Goal: Task Accomplishment & Management: Use online tool/utility

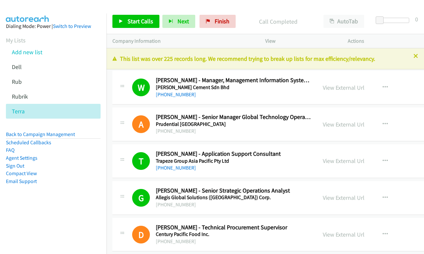
drag, startPoint x: 0, startPoint y: 0, endPoint x: 312, endPoint y: 25, distance: 313.3
click at [25, 52] on link "Add new list" at bounding box center [27, 52] width 31 height 8
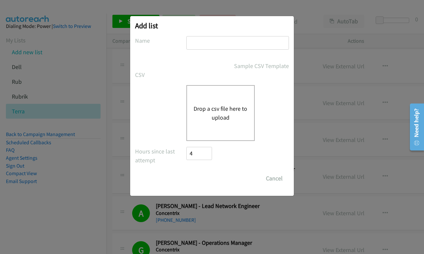
click at [223, 46] on input "text" at bounding box center [237, 42] width 103 height 13
type input "terra"
click at [222, 111] on button "Drop a csv file here to upload" at bounding box center [221, 113] width 54 height 18
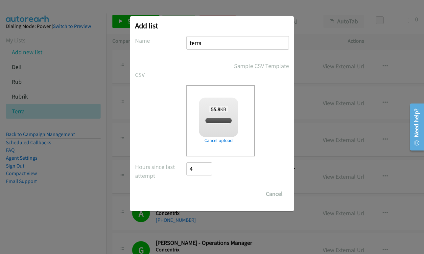
checkbox input "true"
click at [199, 195] on input "Save List" at bounding box center [203, 193] width 35 height 13
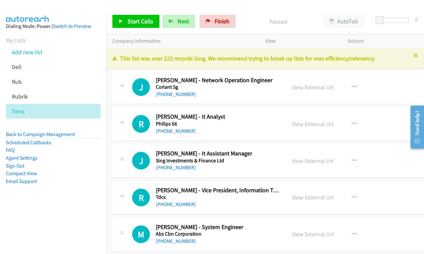
click at [128, 30] on div "Start Calls Pause Next Finish Paused AutoTab AutoTab 0" at bounding box center [266, 21] width 318 height 25
click at [128, 21] on span "Start Calls" at bounding box center [141, 21] width 26 height 8
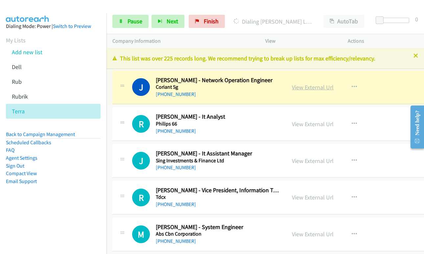
click at [299, 88] on link "View External Url" at bounding box center [313, 88] width 42 height 8
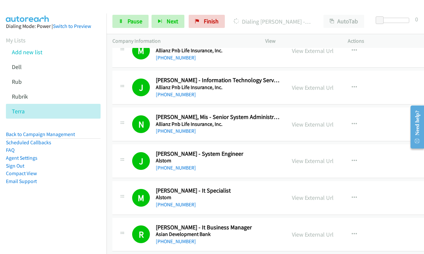
scroll to position [723, 0]
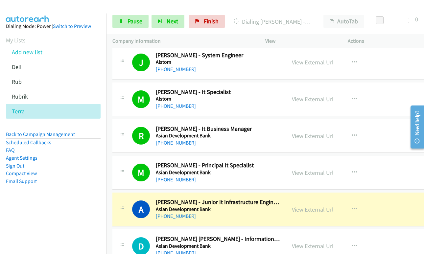
click at [315, 209] on link "View External Url" at bounding box center [313, 210] width 42 height 8
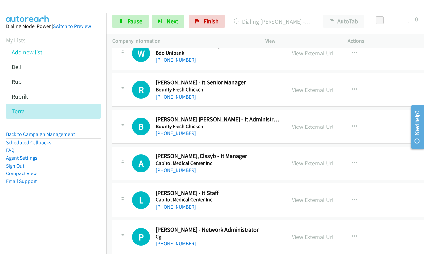
scroll to position [1512, 0]
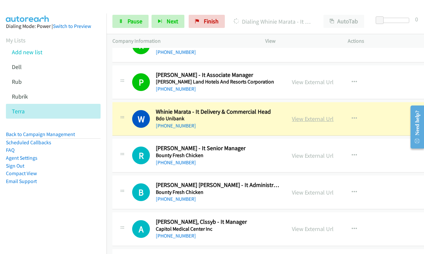
click at [310, 122] on link "View External Url" at bounding box center [313, 119] width 42 height 8
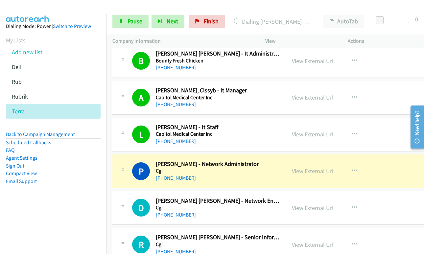
scroll to position [1677, 0]
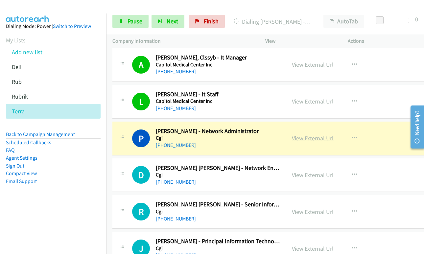
click at [303, 140] on link "View External Url" at bounding box center [313, 138] width 42 height 8
click at [131, 23] on span "Pause" at bounding box center [135, 21] width 15 height 8
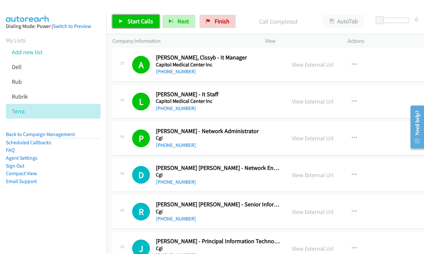
click at [135, 23] on span "Start Calls" at bounding box center [141, 21] width 26 height 8
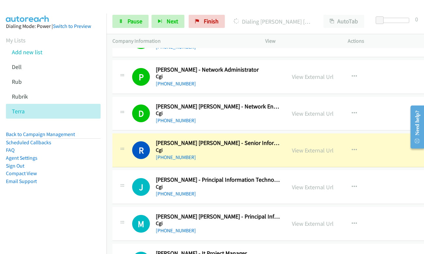
scroll to position [1743, 0]
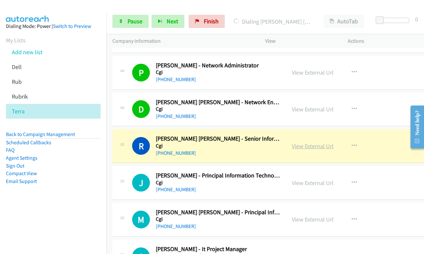
click at [320, 147] on link "View External Url" at bounding box center [313, 146] width 42 height 8
click at [128, 19] on span "Pause" at bounding box center [135, 21] width 15 height 8
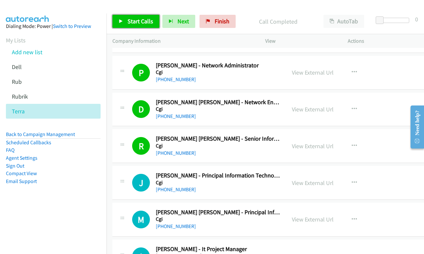
click at [132, 24] on span "Start Calls" at bounding box center [141, 21] width 26 height 8
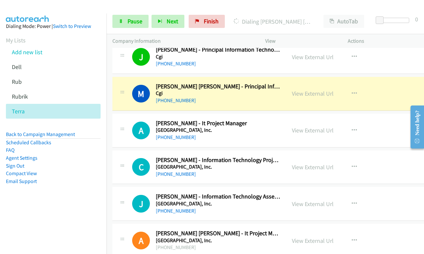
scroll to position [1874, 0]
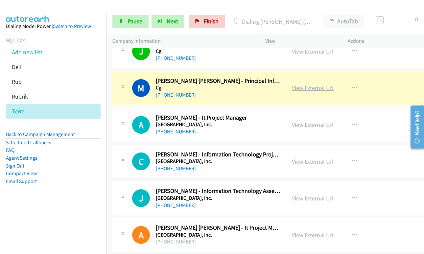
click at [303, 89] on link "View External Url" at bounding box center [313, 88] width 42 height 8
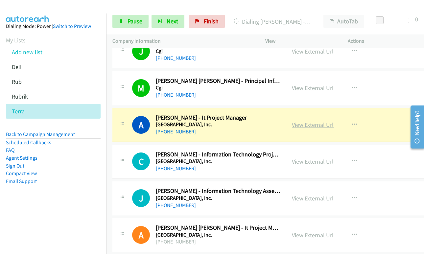
click at [302, 125] on link "View External Url" at bounding box center [313, 125] width 42 height 8
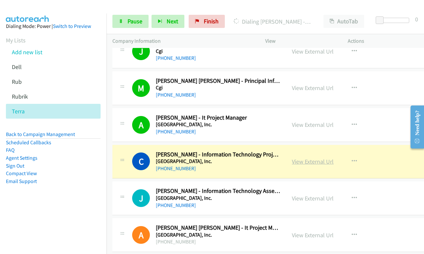
click at [298, 161] on link "View External Url" at bounding box center [313, 162] width 42 height 8
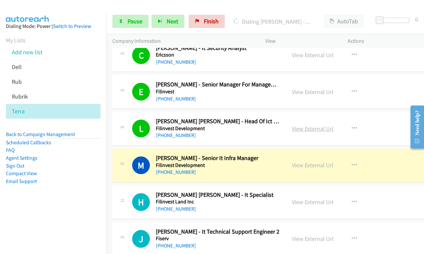
scroll to position [3354, 0]
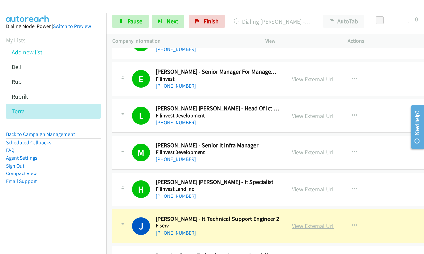
click at [305, 225] on link "View External Url" at bounding box center [313, 226] width 42 height 8
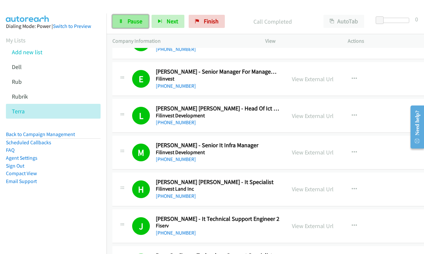
click at [131, 21] on span "Pause" at bounding box center [135, 21] width 15 height 8
